Goal: Task Accomplishment & Management: Use online tool/utility

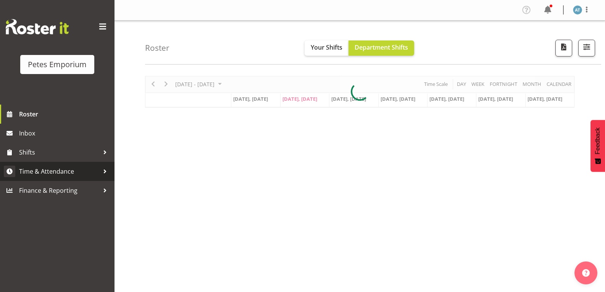
click at [74, 177] on span "Time & Attendance" at bounding box center [59, 171] width 80 height 11
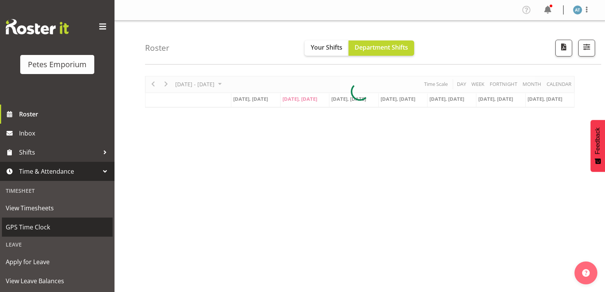
click at [75, 231] on span "GPS Time Clock" at bounding box center [57, 227] width 103 height 11
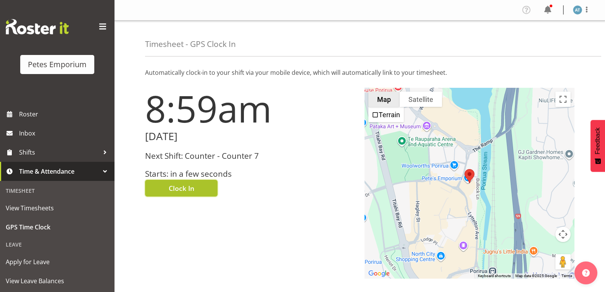
click at [173, 195] on button "Clock In" at bounding box center [181, 188] width 73 height 17
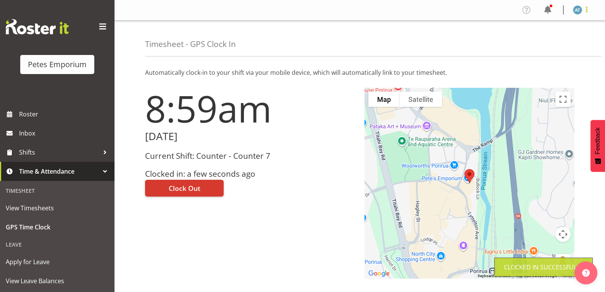
click at [588, 10] on span at bounding box center [587, 9] width 9 height 9
click at [568, 42] on link "Log Out" at bounding box center [554, 40] width 73 height 14
